Goal: Task Accomplishment & Management: Use online tool/utility

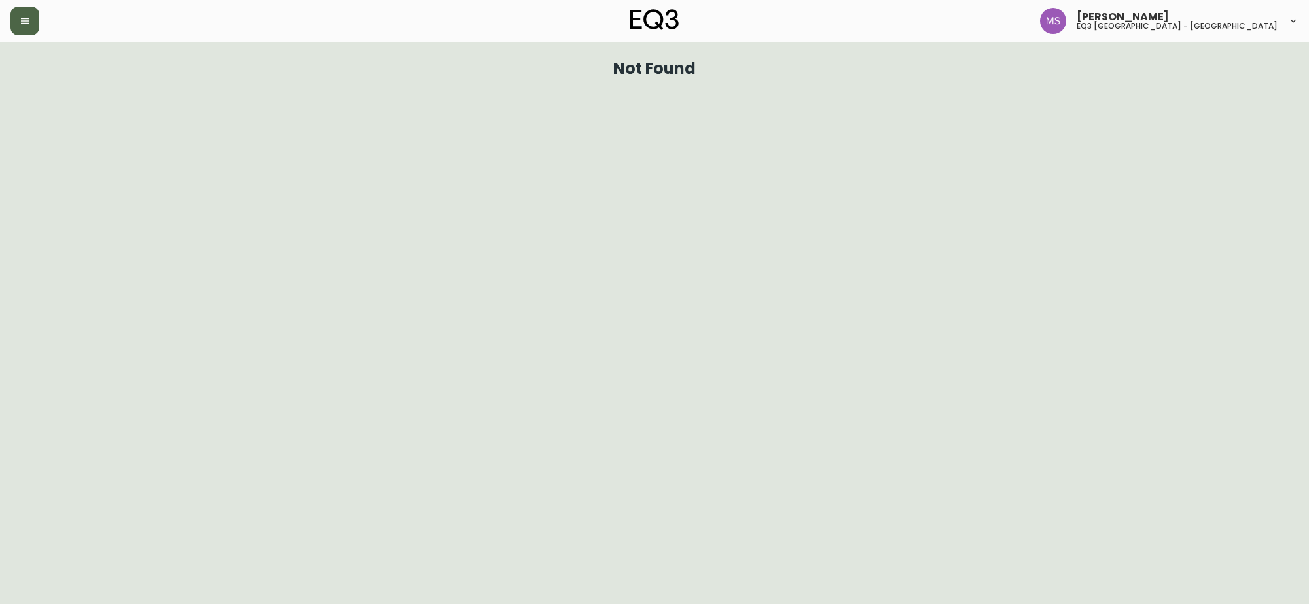
click at [27, 25] on icon "button" at bounding box center [25, 21] width 10 height 10
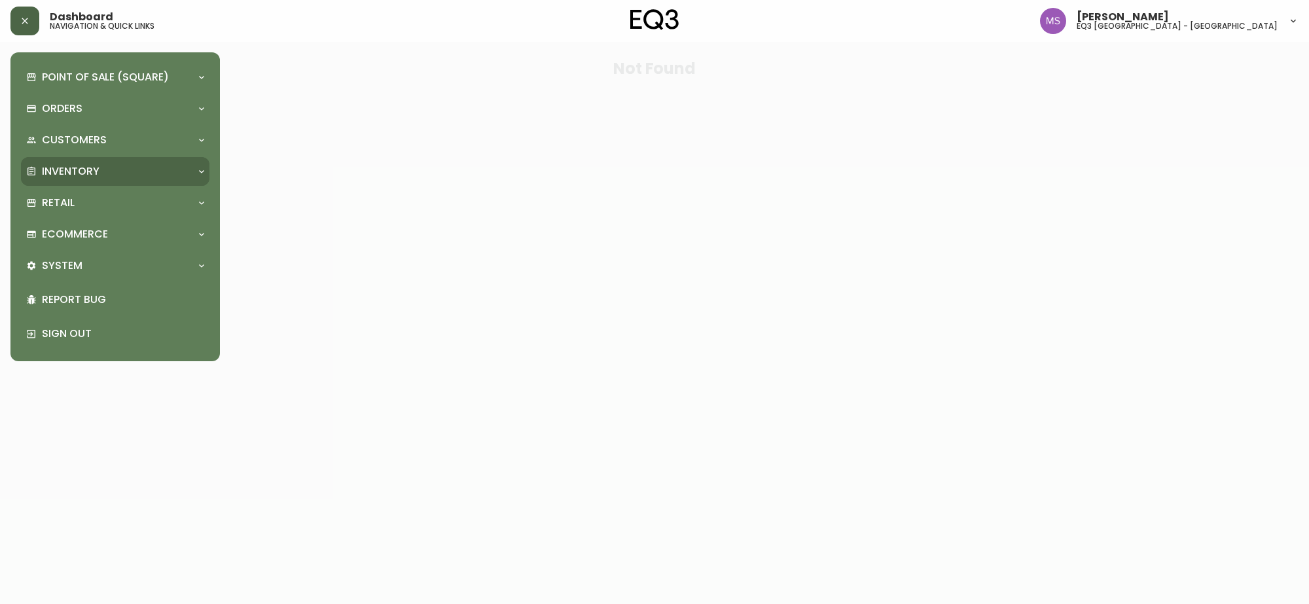
click at [72, 162] on div "Inventory" at bounding box center [115, 171] width 188 height 29
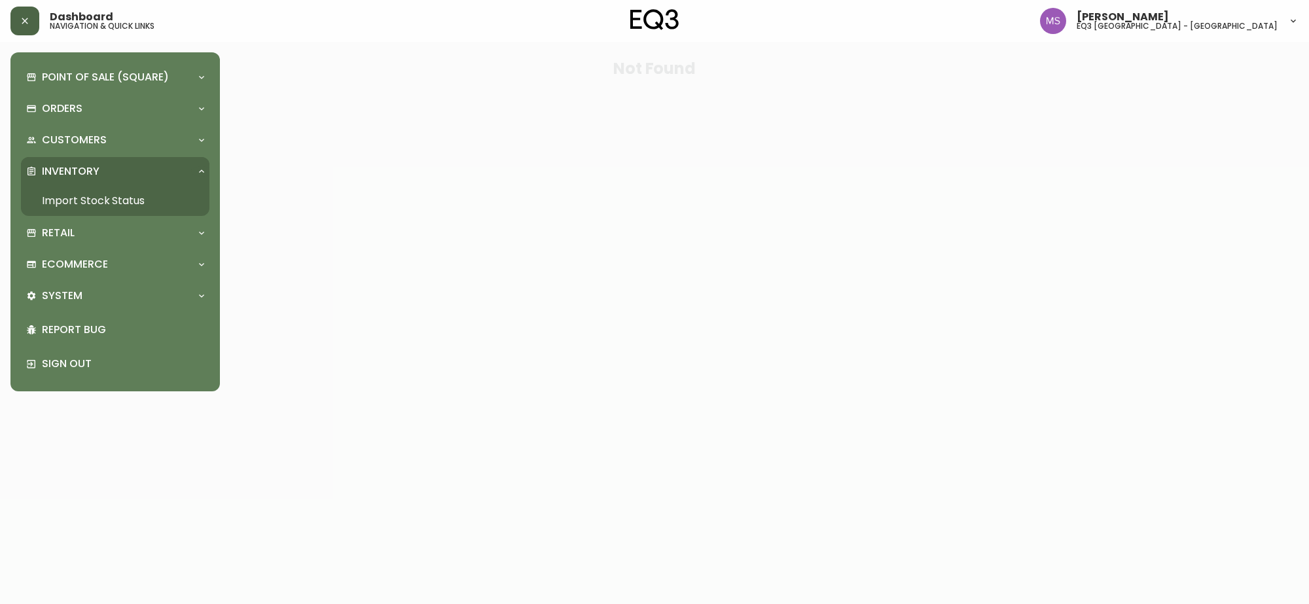
click at [79, 198] on link "Import Stock Status" at bounding box center [115, 201] width 188 height 30
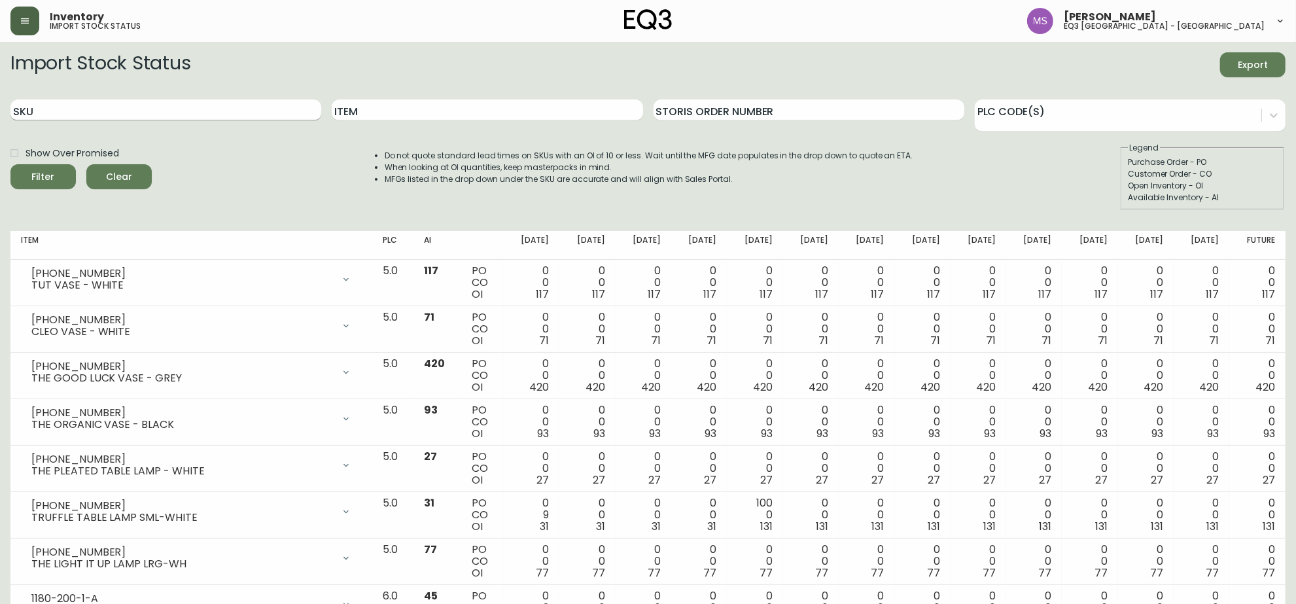
click at [56, 111] on input "SKU" at bounding box center [165, 109] width 311 height 21
paste input "3190-266-01"
type input "3190-266-01"
click at [10, 164] on button "Filter" at bounding box center [42, 176] width 65 height 25
